Goal: Find specific page/section: Find specific page/section

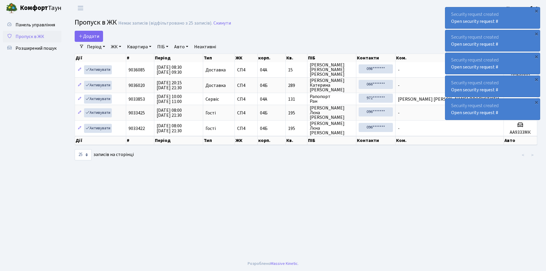
select select "25"
click at [43, 49] on span "Розширений пошук" at bounding box center [36, 48] width 41 height 6
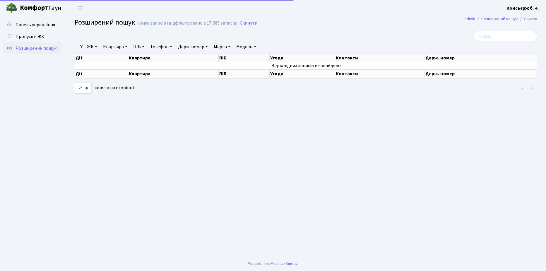
select select "25"
click at [39, 34] on span "Пропуск в ЖК" at bounding box center [30, 36] width 29 height 6
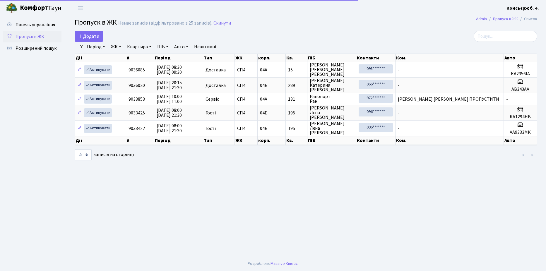
select select "25"
